Goal: Task Accomplishment & Management: Manage account settings

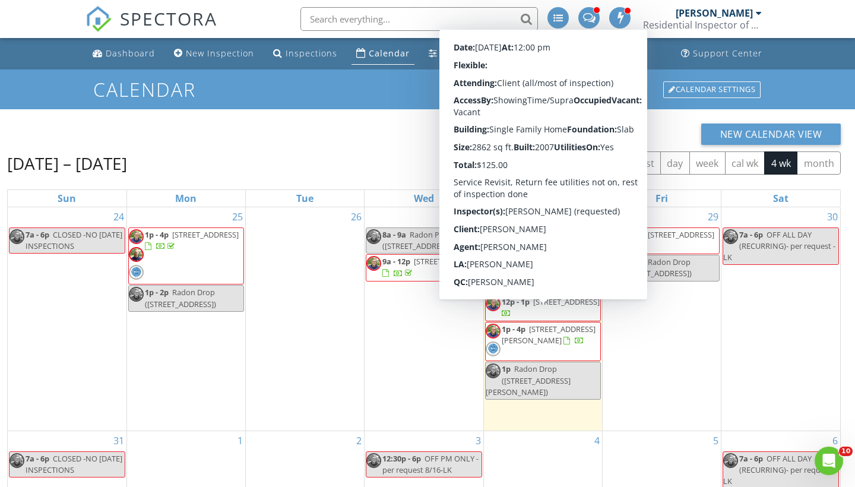
click at [543, 307] on span "[STREET_ADDRESS]" at bounding box center [566, 301] width 66 height 11
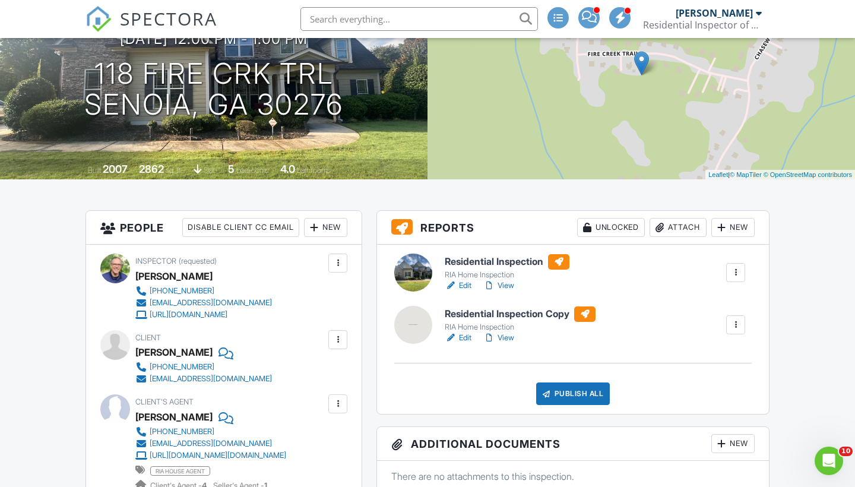
click at [512, 335] on link "View" at bounding box center [498, 338] width 31 height 12
click at [735, 327] on div at bounding box center [735, 325] width 12 height 12
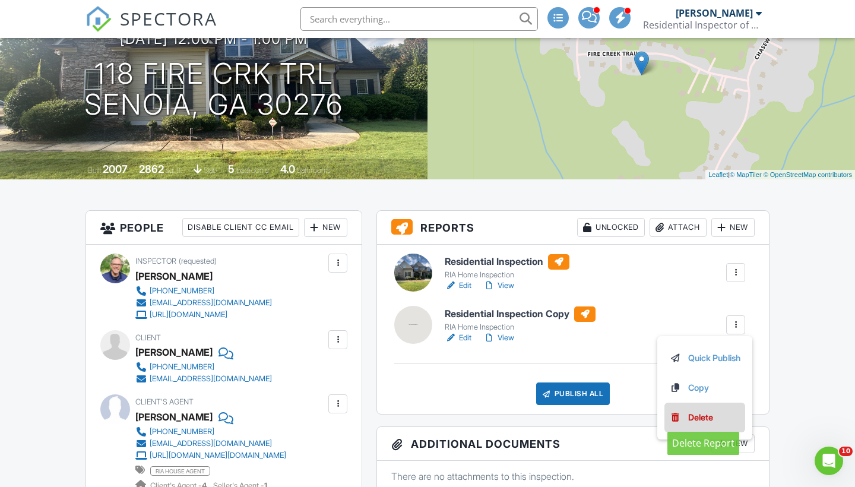
click at [707, 415] on div "Delete" at bounding box center [700, 417] width 25 height 13
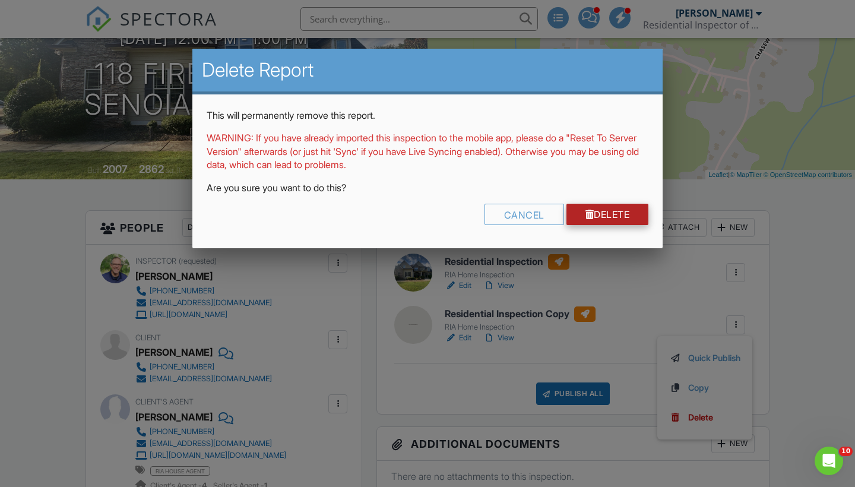
click at [616, 210] on link "Delete" at bounding box center [607, 214] width 83 height 21
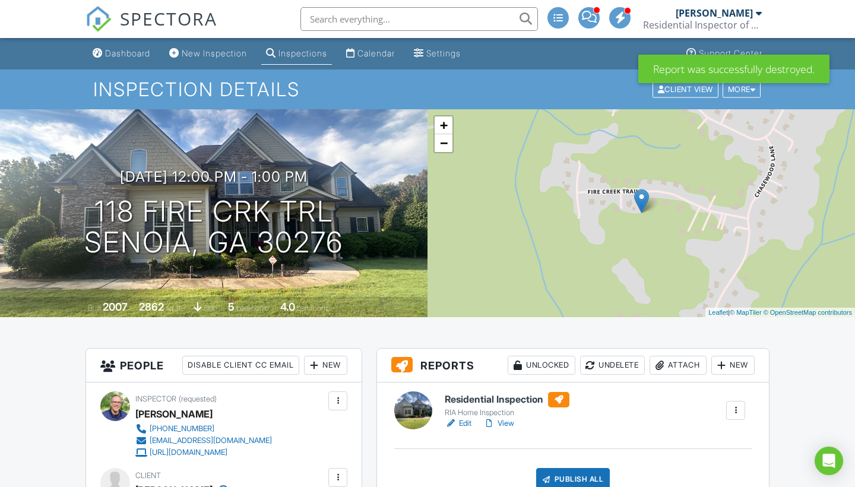
click at [511, 422] on link "View" at bounding box center [498, 423] width 31 height 12
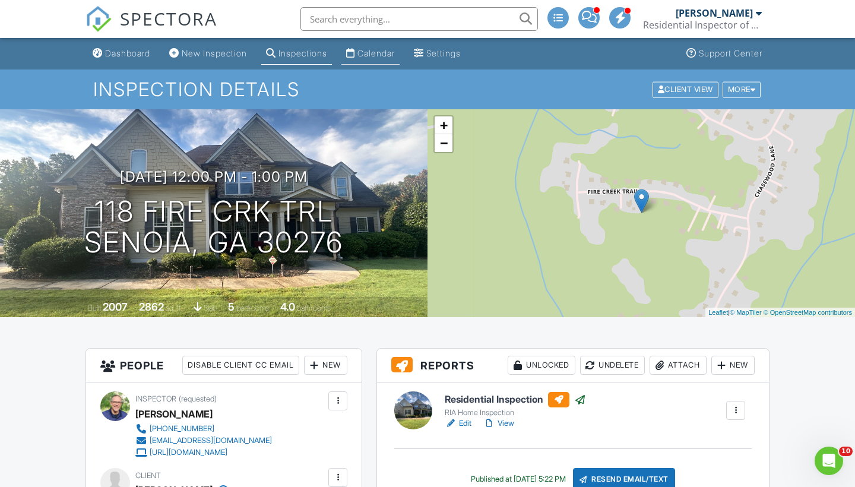
click at [394, 50] on div "Calendar" at bounding box center [375, 53] width 37 height 10
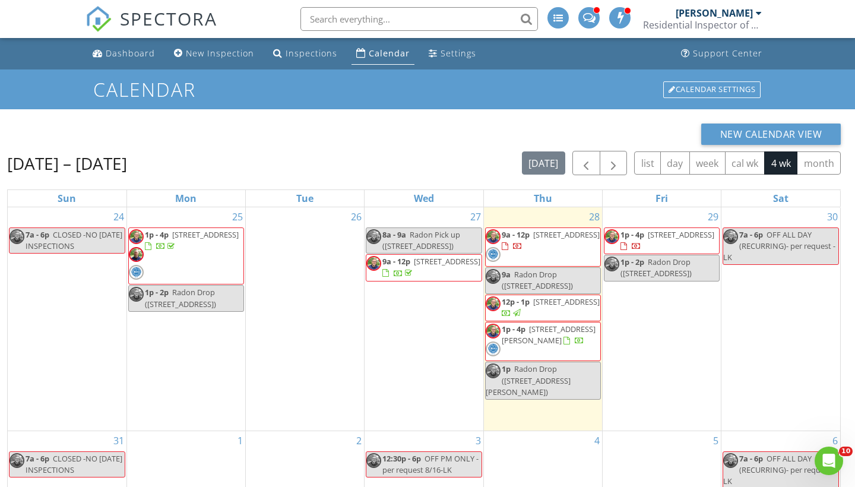
click at [351, 156] on div "Aug 24 – Sep 20, 2025 today list day week cal wk 4 wk month" at bounding box center [423, 163] width 833 height 24
click at [337, 141] on div "New Calendar View" at bounding box center [423, 133] width 833 height 21
